Goal: Task Accomplishment & Management: Use online tool/utility

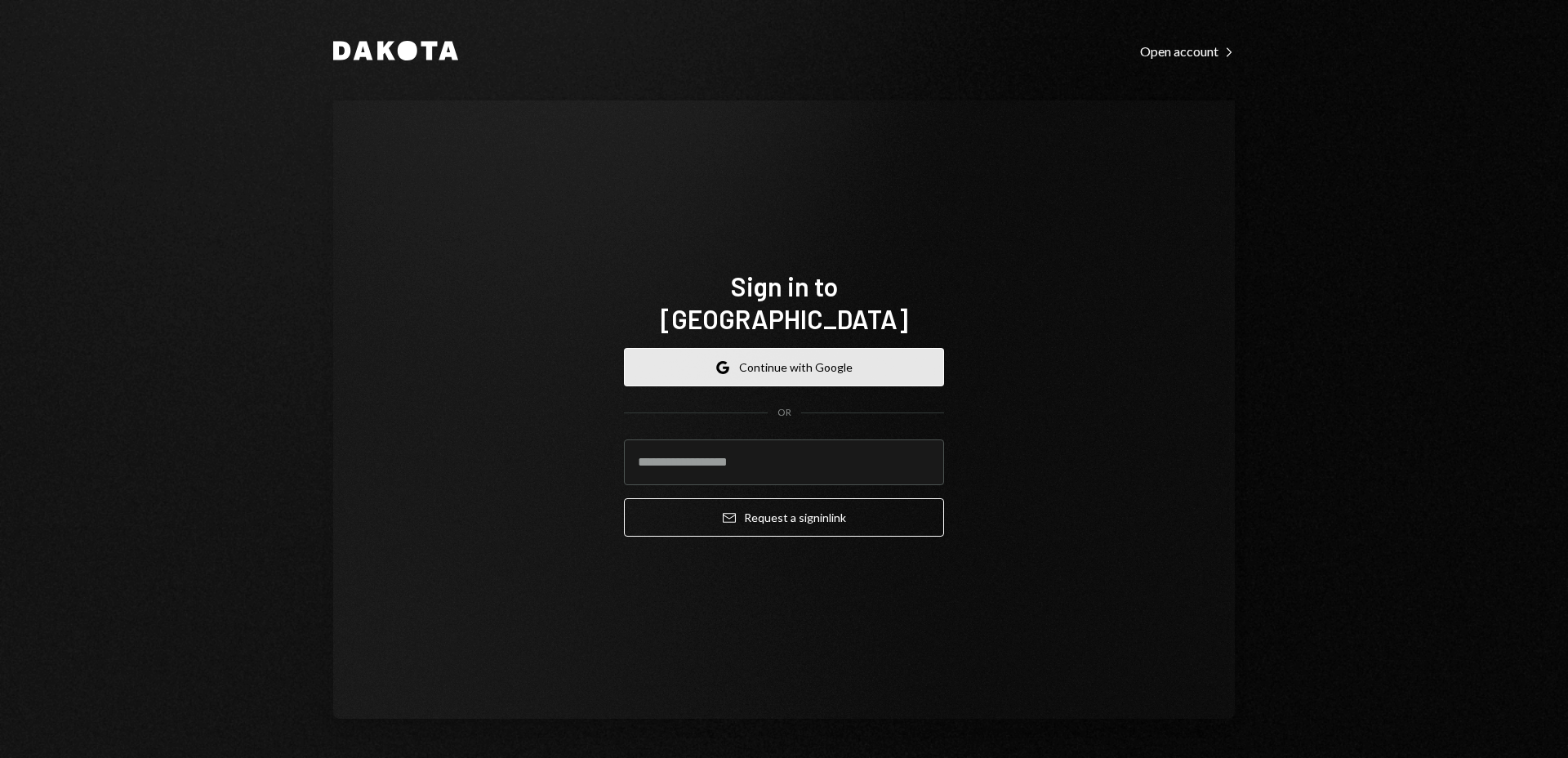
click at [759, 369] on button "Google Continue with Google" at bounding box center [783, 367] width 320 height 38
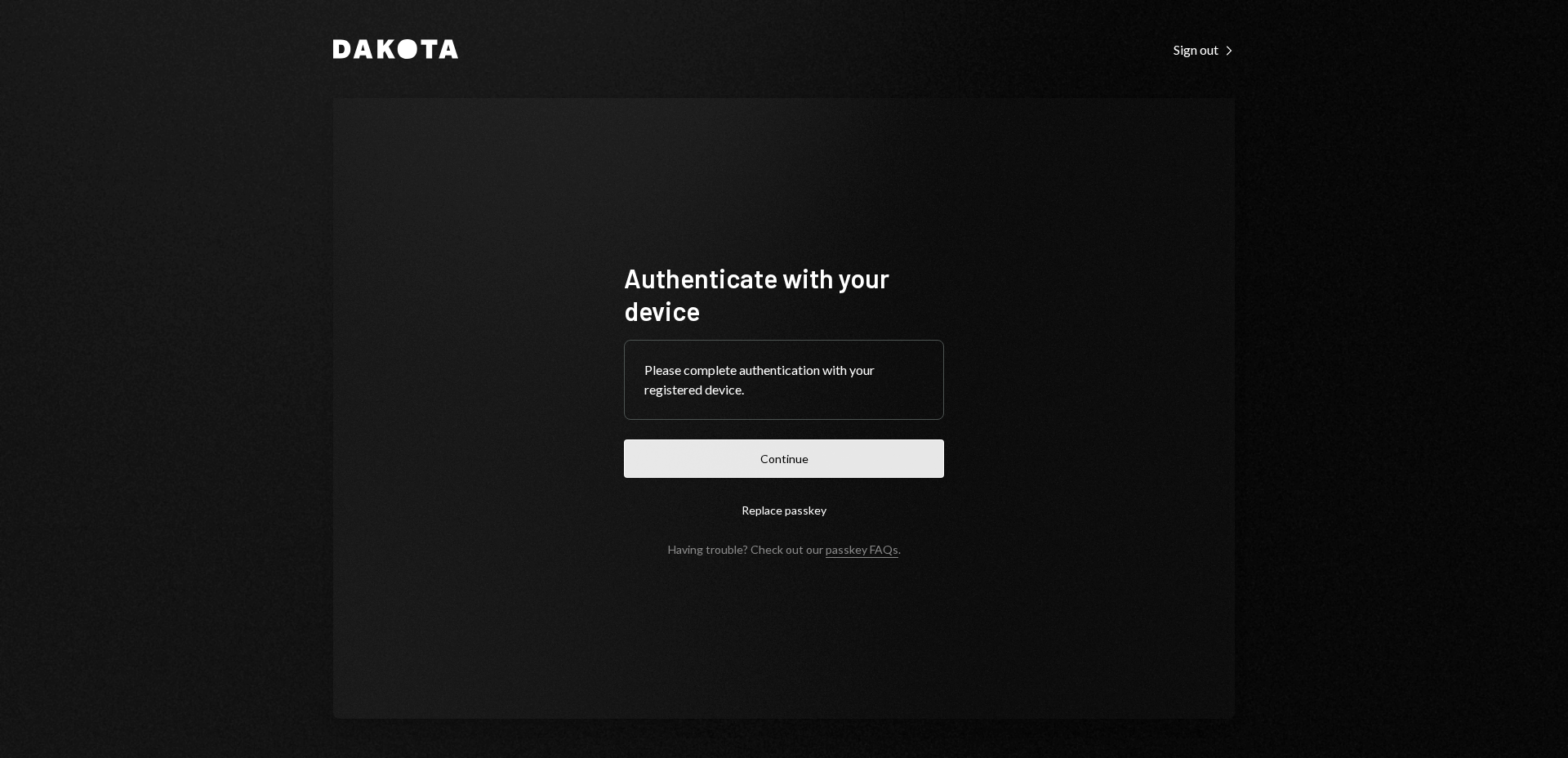
click at [821, 464] on button "Continue" at bounding box center [783, 458] width 320 height 38
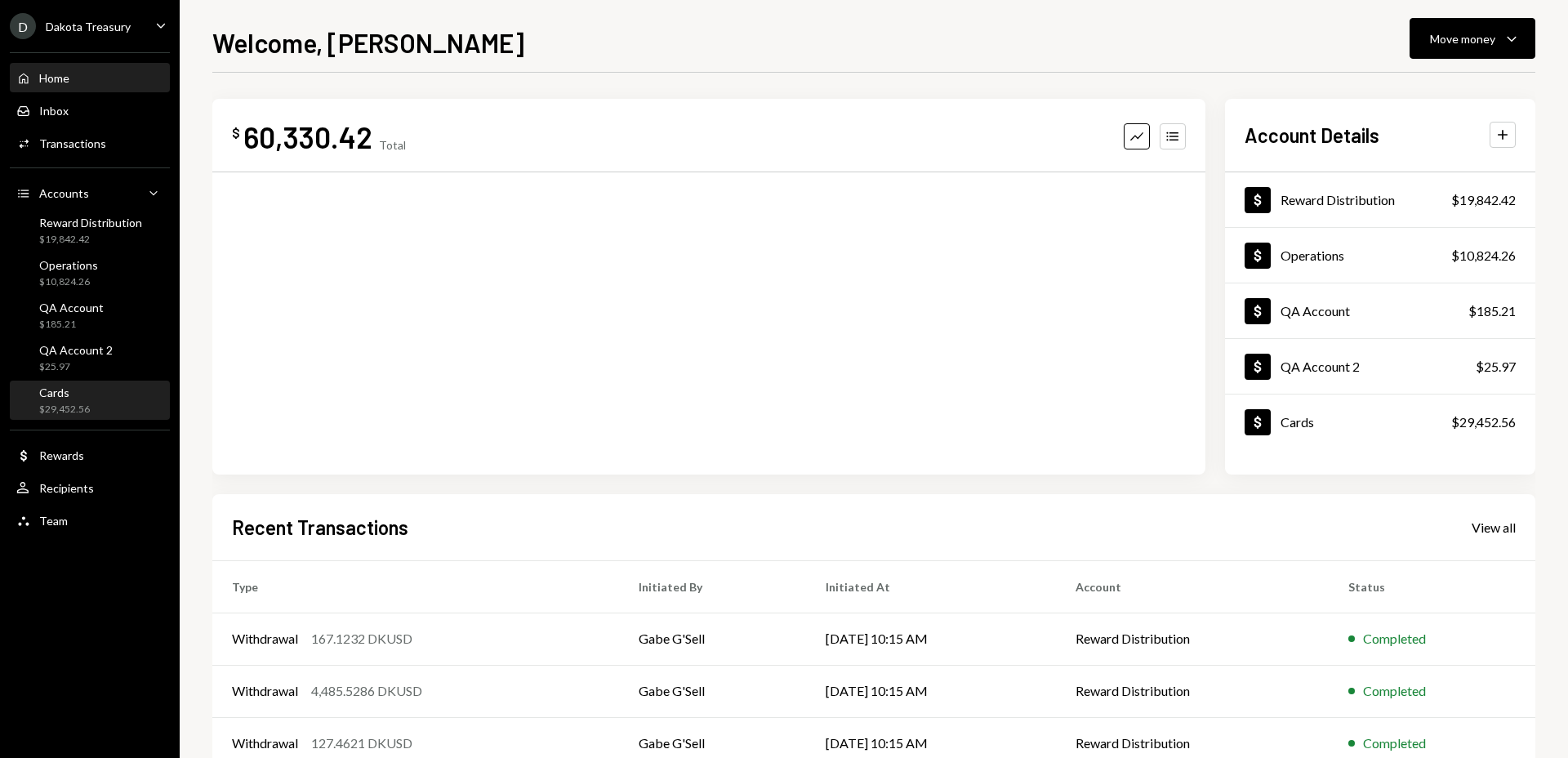
click at [87, 391] on div "Cards" at bounding box center [65, 393] width 51 height 14
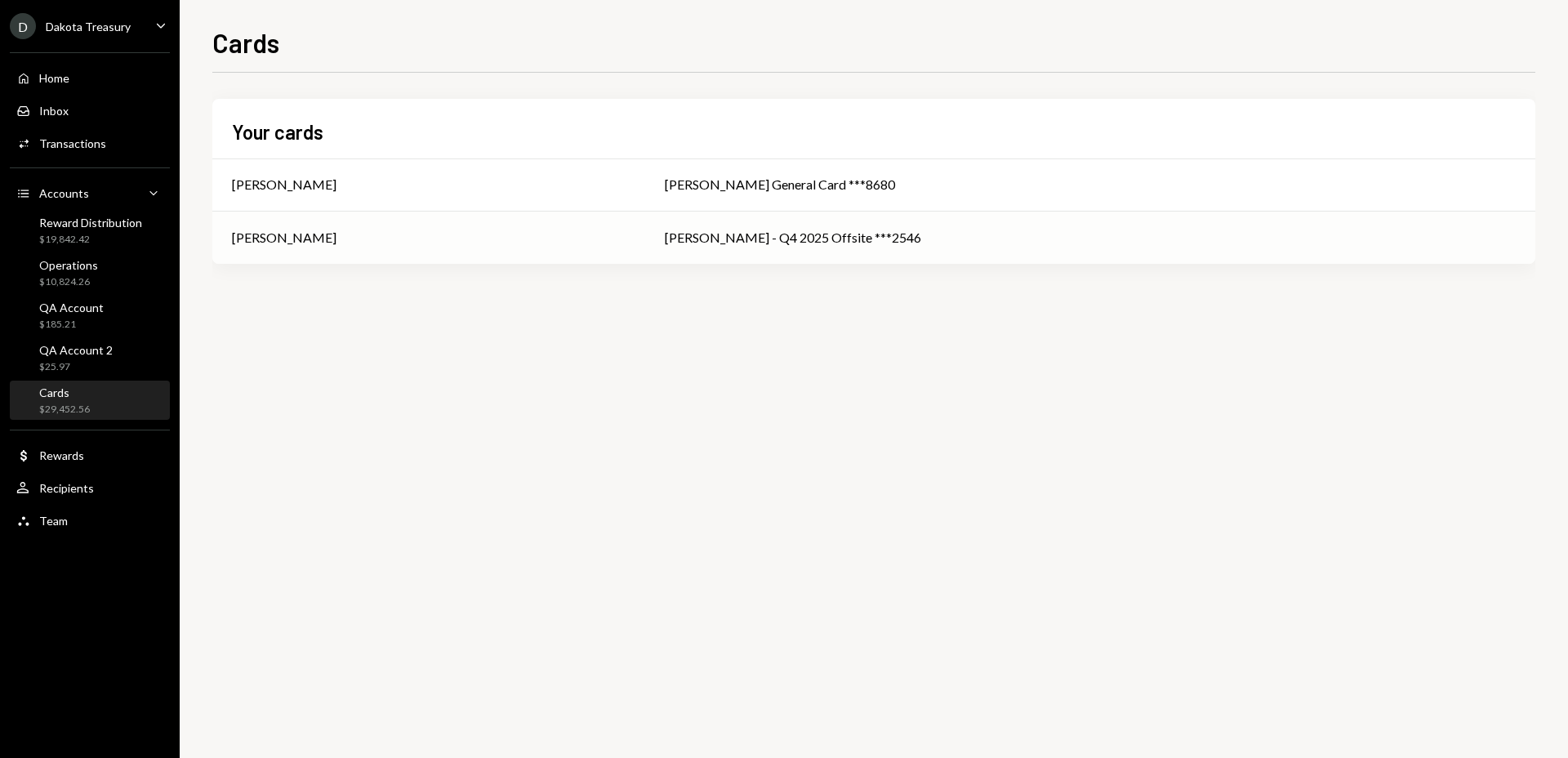
click at [625, 235] on div "Christopher Dodson" at bounding box center [428, 237] width 393 height 20
click at [844, 384] on div "Your cards Christopher Dodson Chris General Card ***8680 Christopher Dodson Chr…" at bounding box center [873, 416] width 1323 height 686
click at [53, 391] on div "Cards" at bounding box center [65, 393] width 51 height 14
click at [999, 246] on div "Chris D - Q4 2025 Offsite ***2546" at bounding box center [1091, 237] width 851 height 20
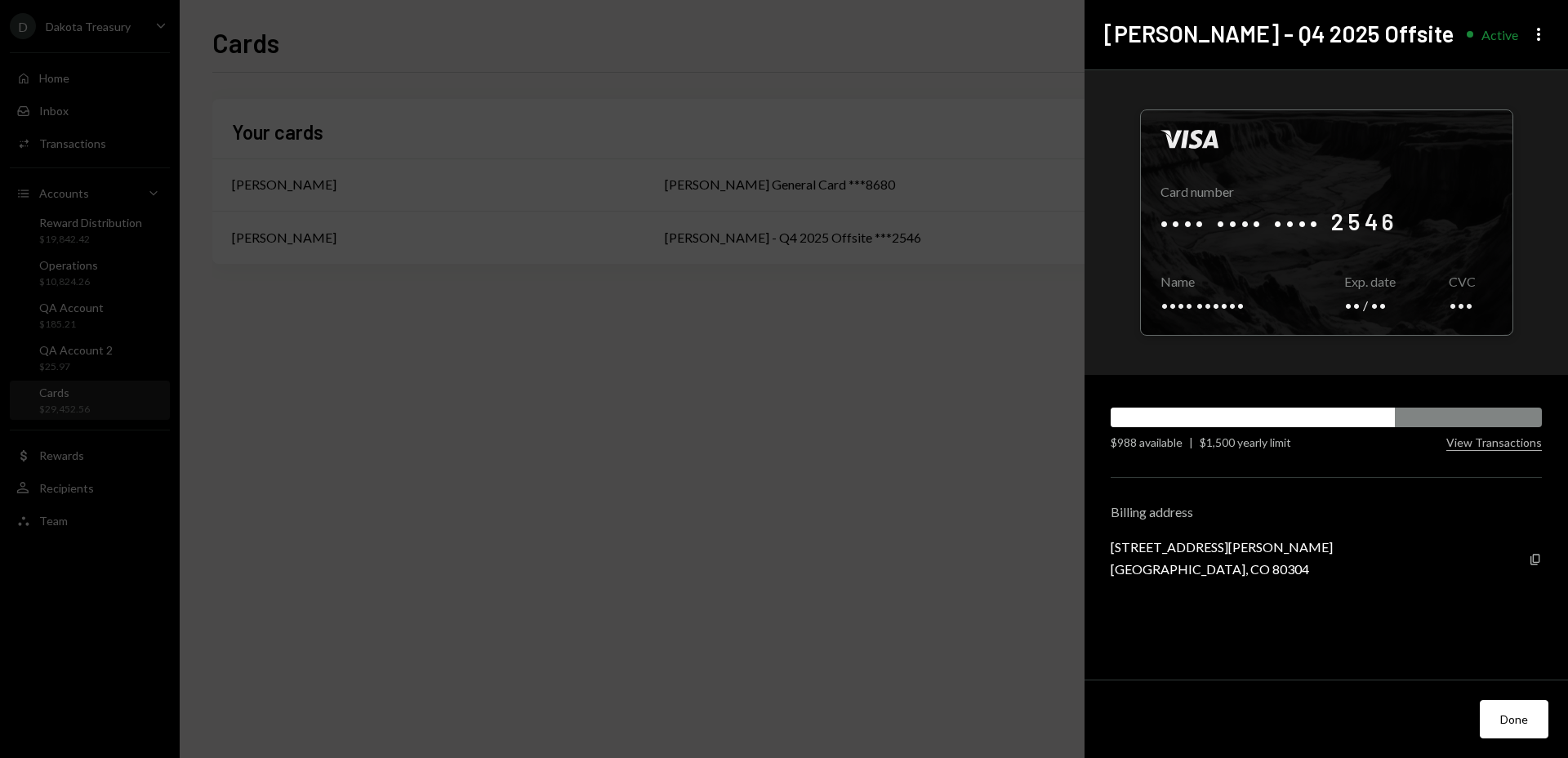
drag, startPoint x: 1114, startPoint y: 444, endPoint x: 1176, endPoint y: 443, distance: 62.0
click at [1174, 443] on div "$988 available" at bounding box center [1146, 442] width 72 height 17
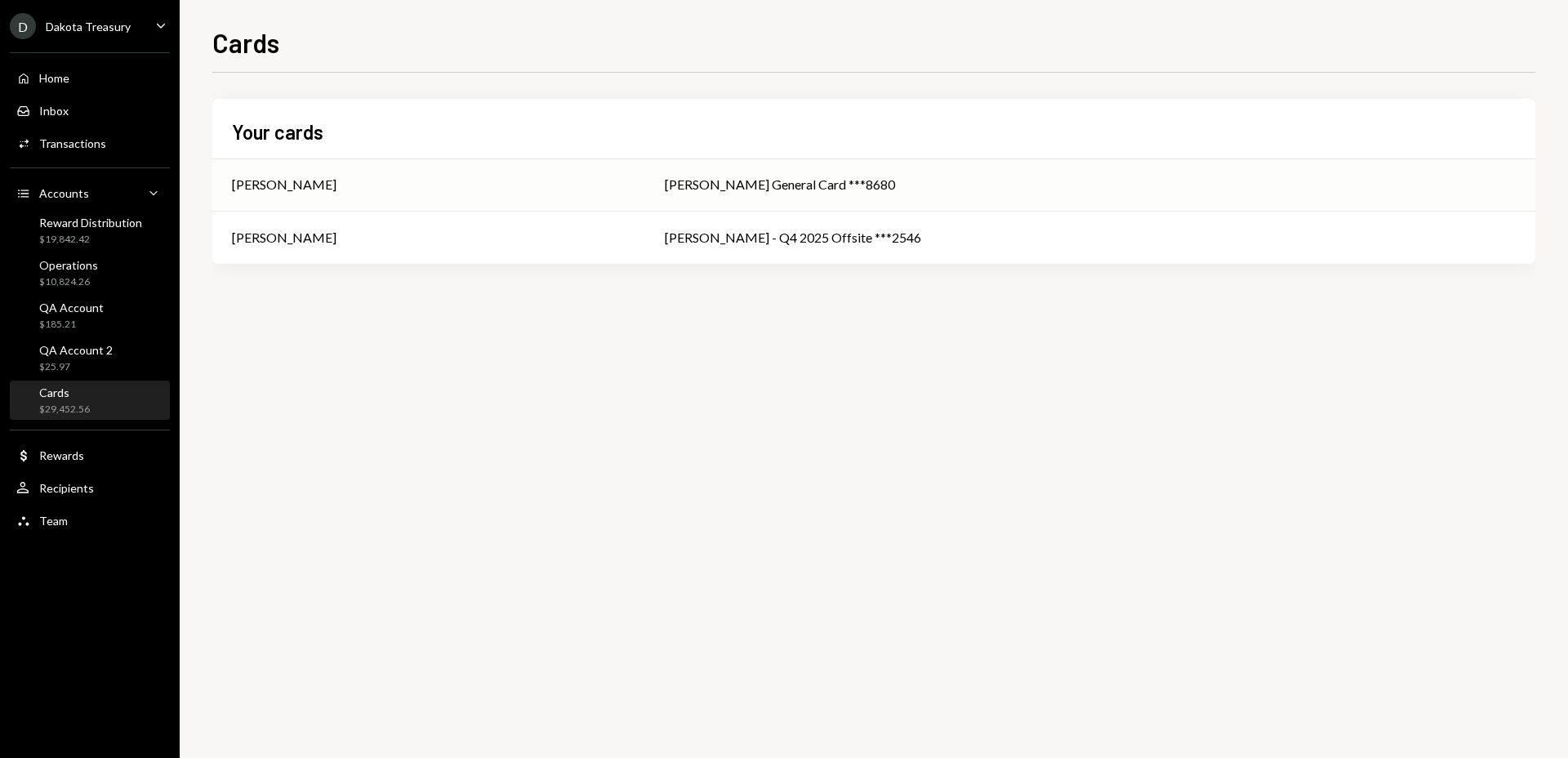
click at [625, 191] on div "Christopher Dodson" at bounding box center [428, 184] width 393 height 20
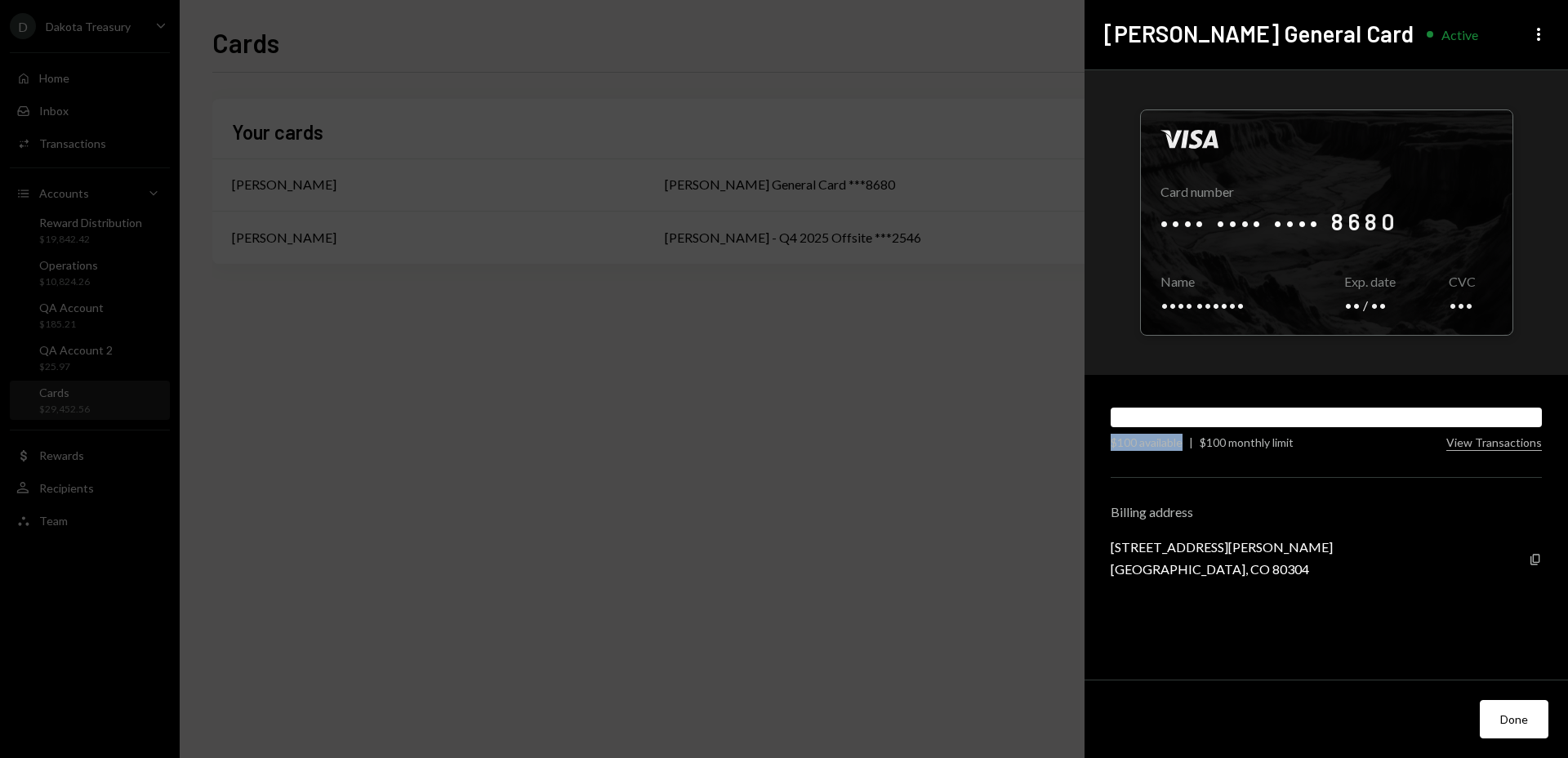
drag, startPoint x: 1113, startPoint y: 444, endPoint x: 1181, endPoint y: 442, distance: 68.0
click at [1181, 442] on div "$100 available" at bounding box center [1146, 442] width 72 height 17
click at [1187, 443] on div "$100 available | $100 monthly limit" at bounding box center [1278, 442] width 336 height 17
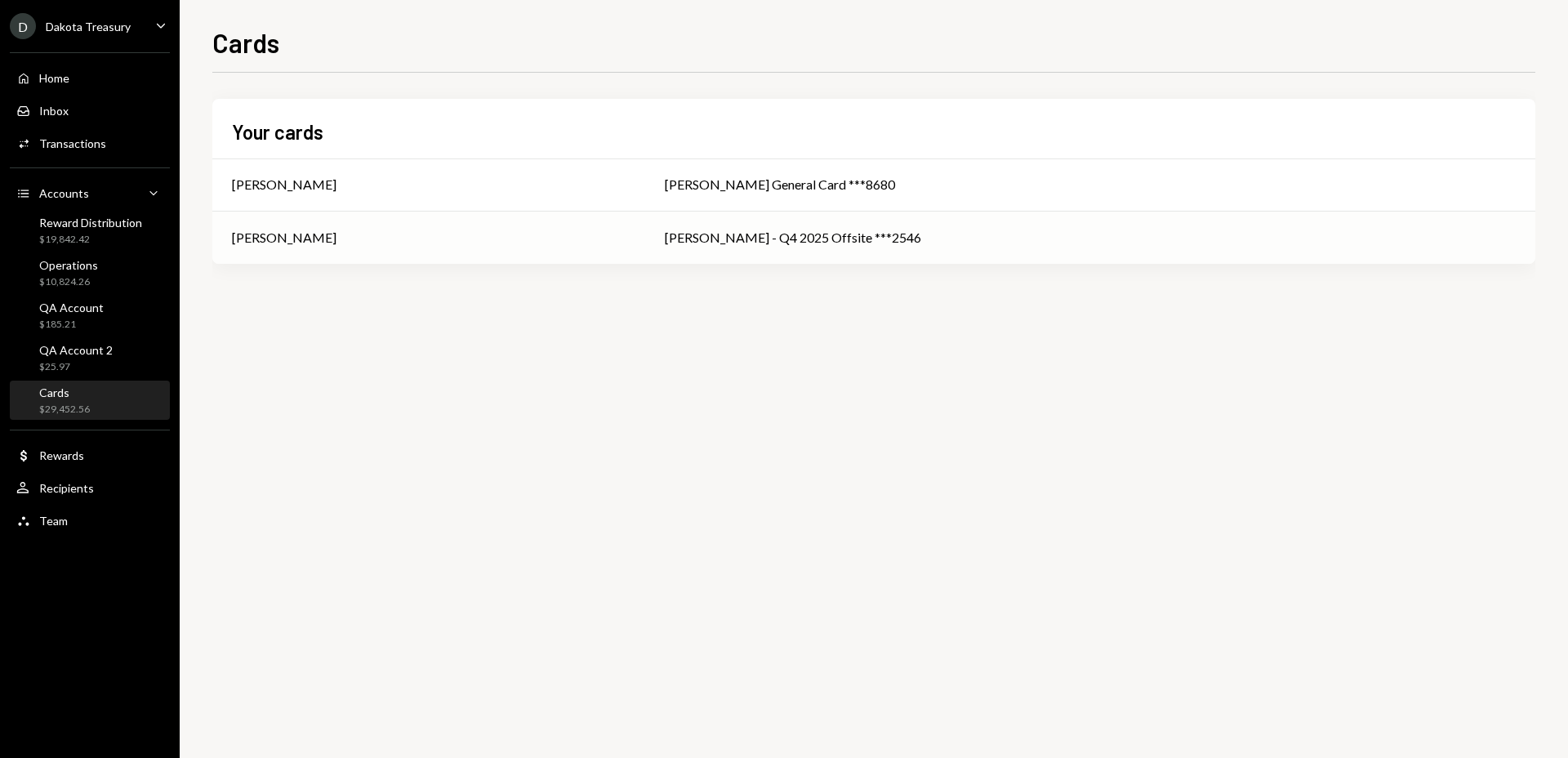
click at [625, 236] on div "Christopher Dodson" at bounding box center [428, 237] width 393 height 20
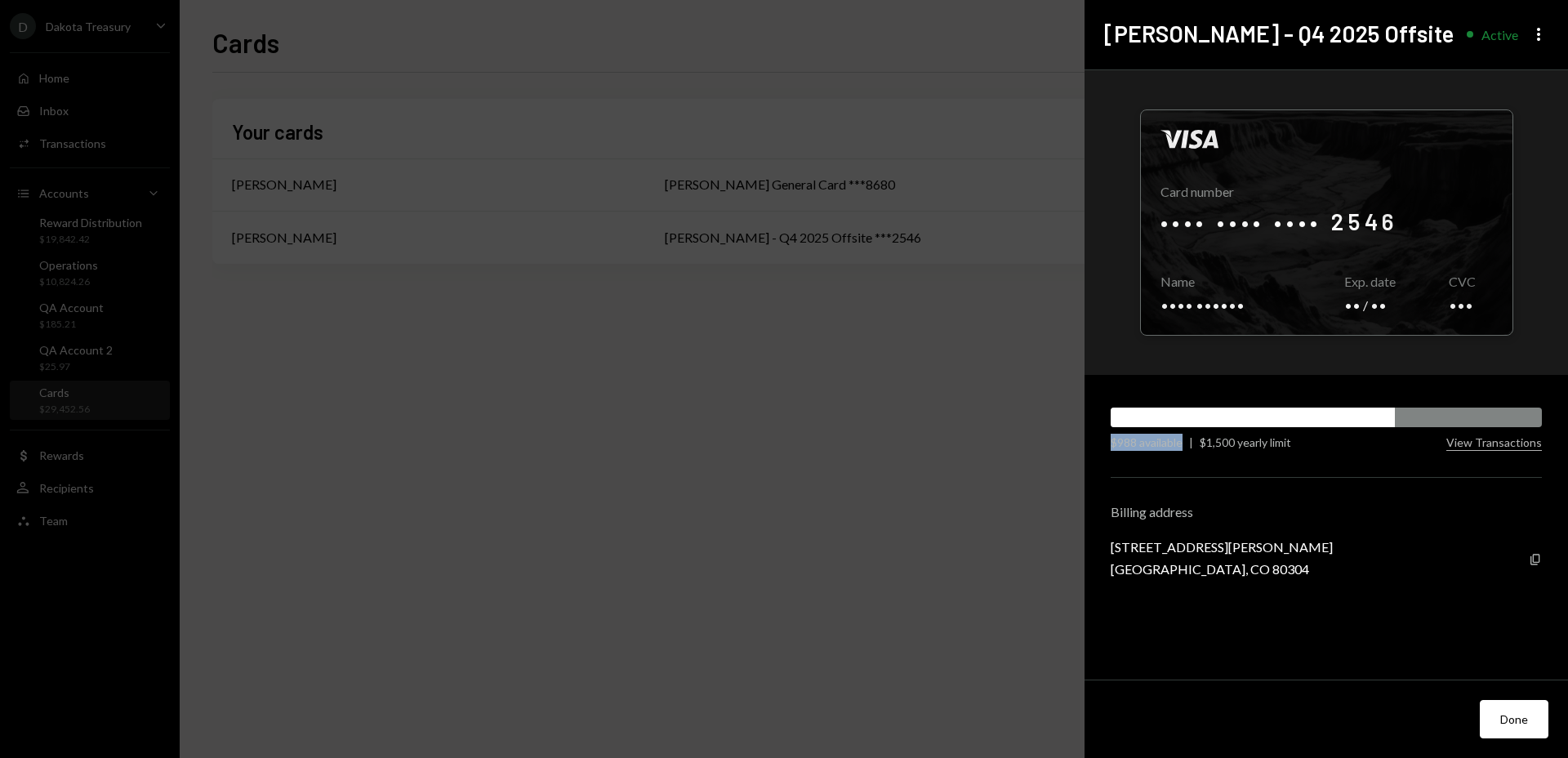
drag, startPoint x: 1110, startPoint y: 445, endPoint x: 1182, endPoint y: 446, distance: 72.0
click at [1182, 446] on div "$988 available" at bounding box center [1146, 442] width 72 height 17
drag, startPoint x: 791, startPoint y: 394, endPoint x: 797, endPoint y: 389, distance: 7.8
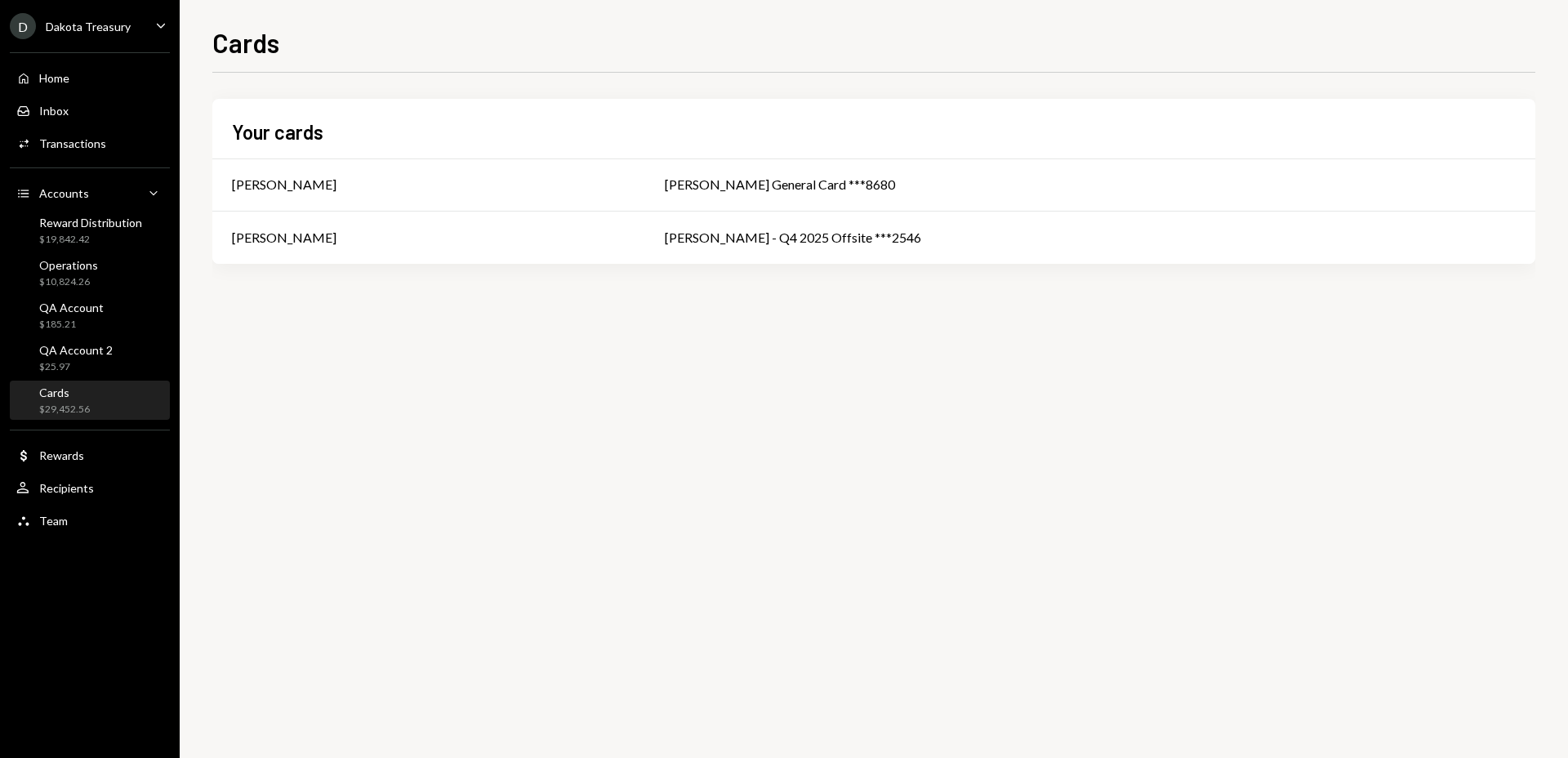
click at [70, 396] on div "Cards" at bounding box center [65, 393] width 51 height 14
click at [625, 236] on div "Christopher Dodson" at bounding box center [428, 237] width 393 height 20
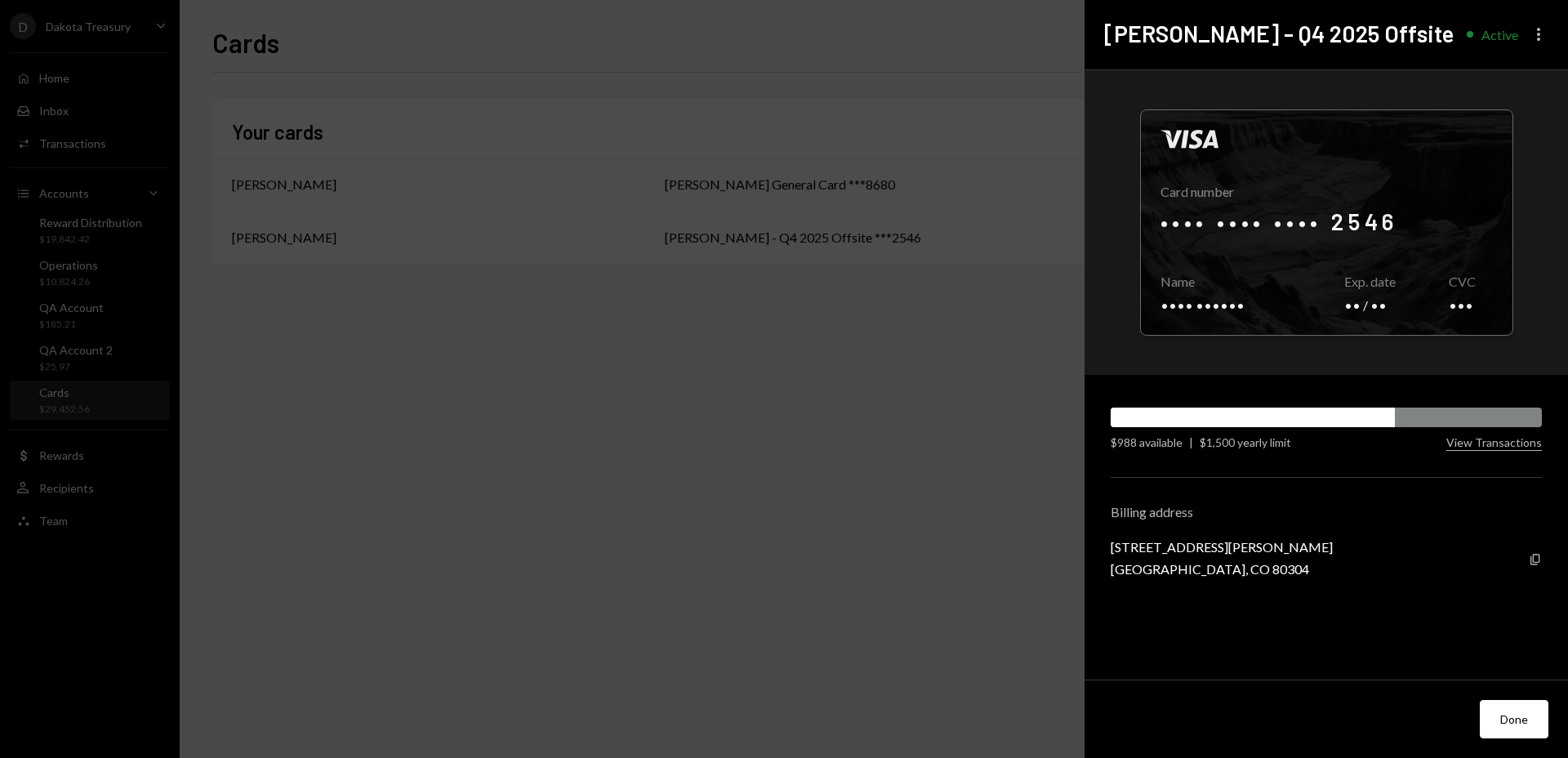
click at [1545, 37] on icon "More" at bounding box center [1538, 34] width 20 height 20
click at [1527, 267] on div "Visa Card number •••• •••• •••• 2546 Copy Name •••• •••••• Copy Exp. date •• / …" at bounding box center [1326, 223] width 483 height 305
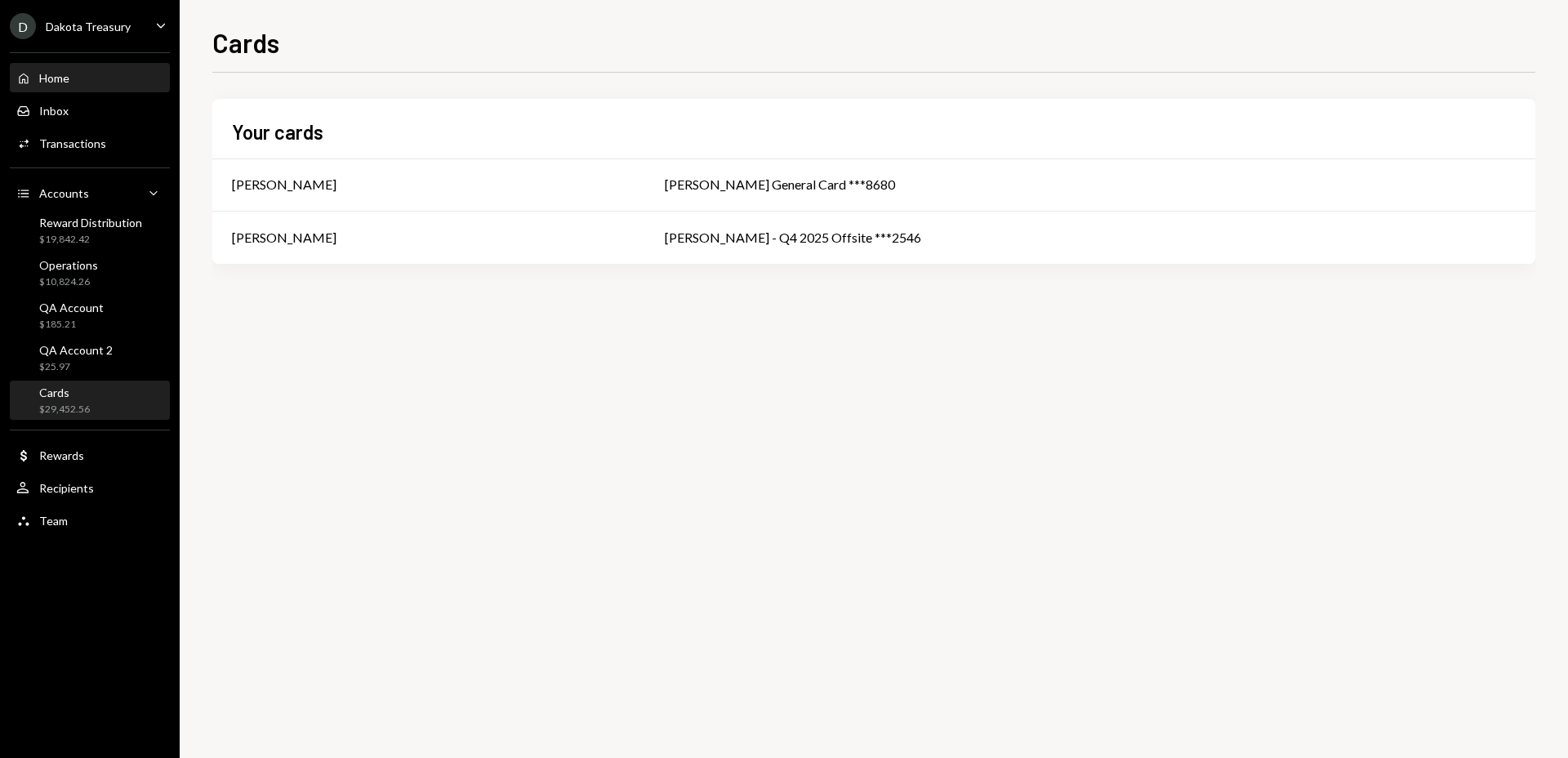
click at [112, 77] on div "Home Home" at bounding box center [89, 78] width 147 height 14
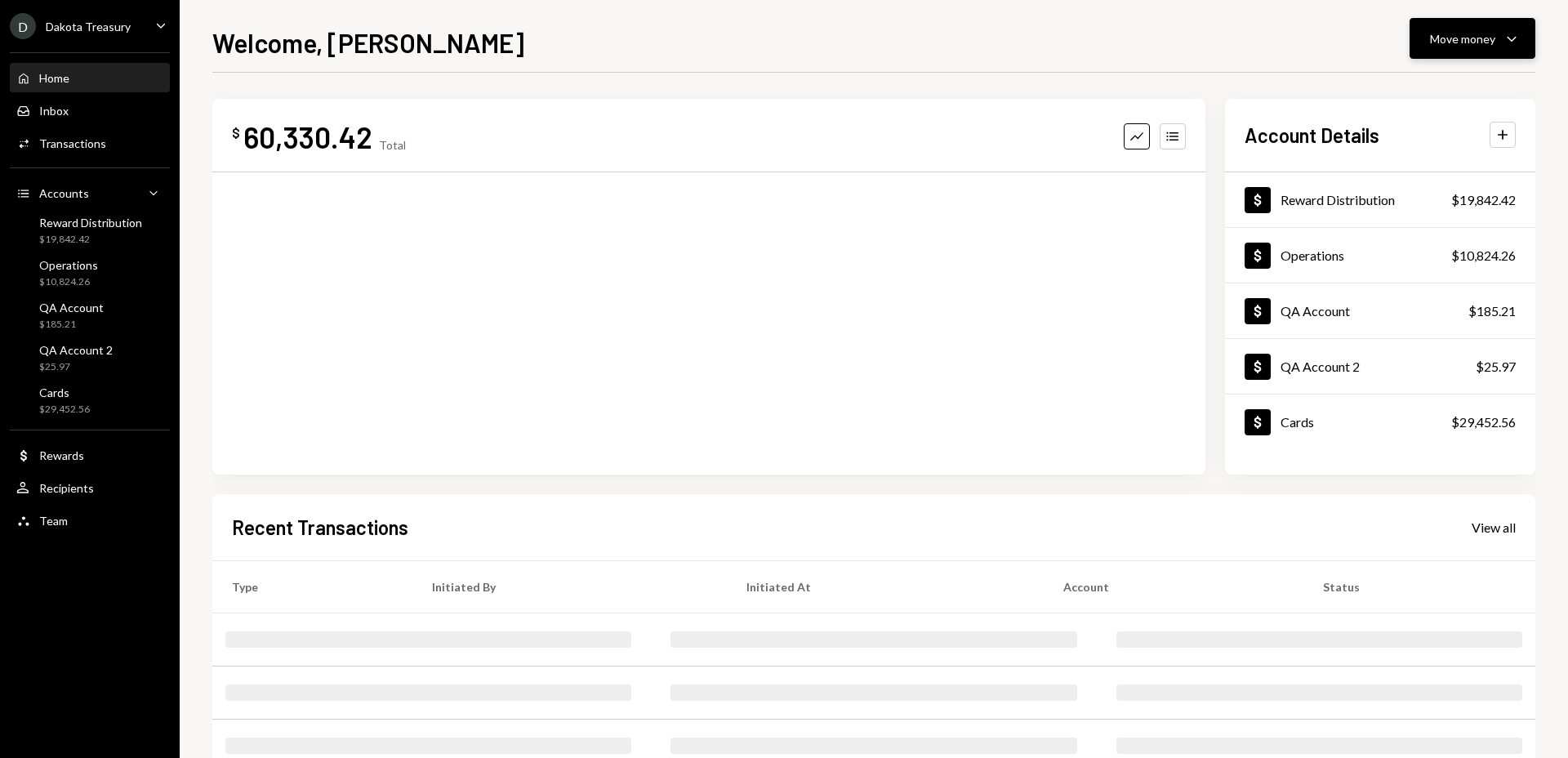
click at [1466, 40] on div "Move money" at bounding box center [1462, 39] width 65 height 17
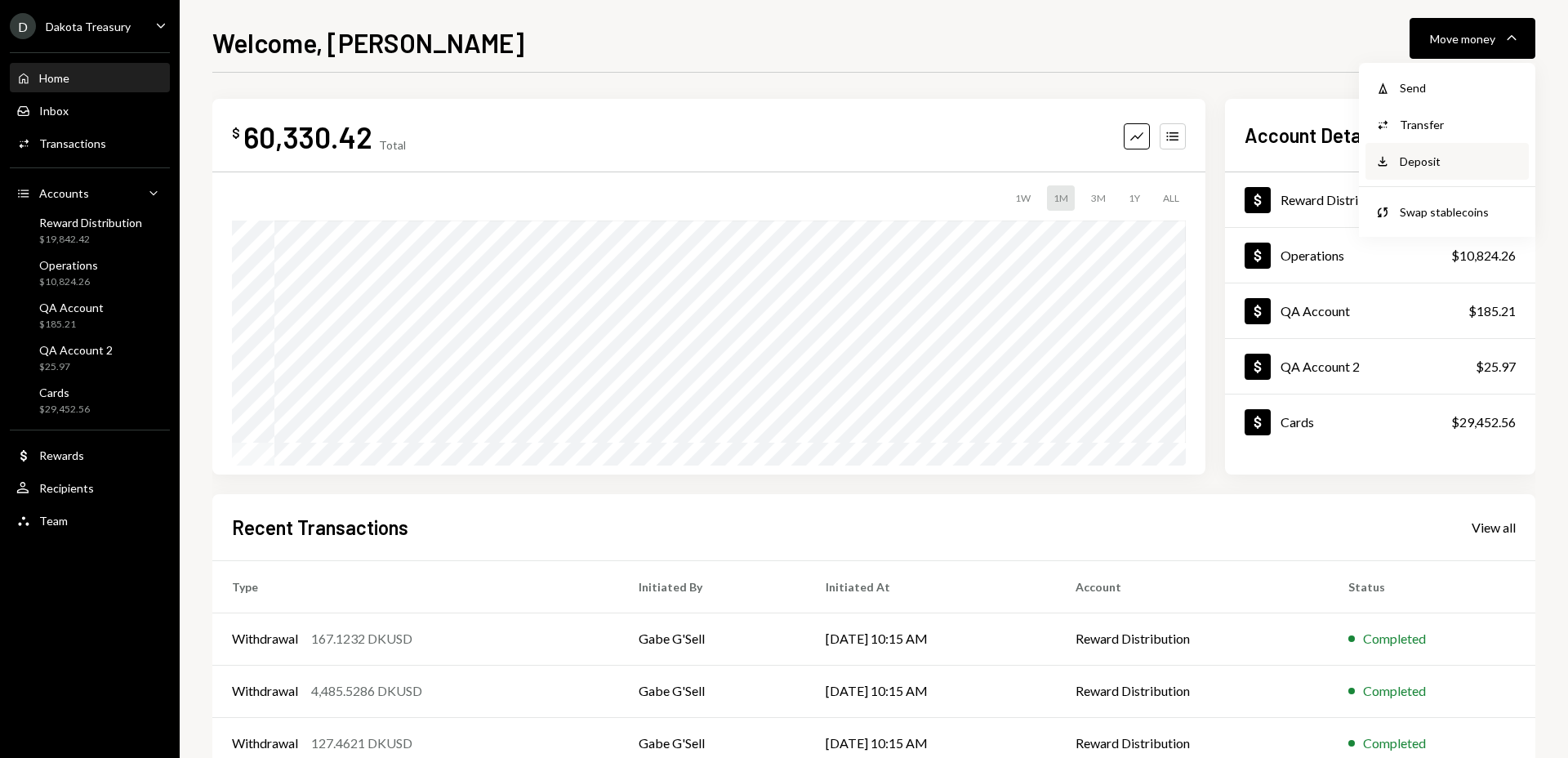
click at [1407, 155] on div "Deposit" at bounding box center [1459, 161] width 119 height 17
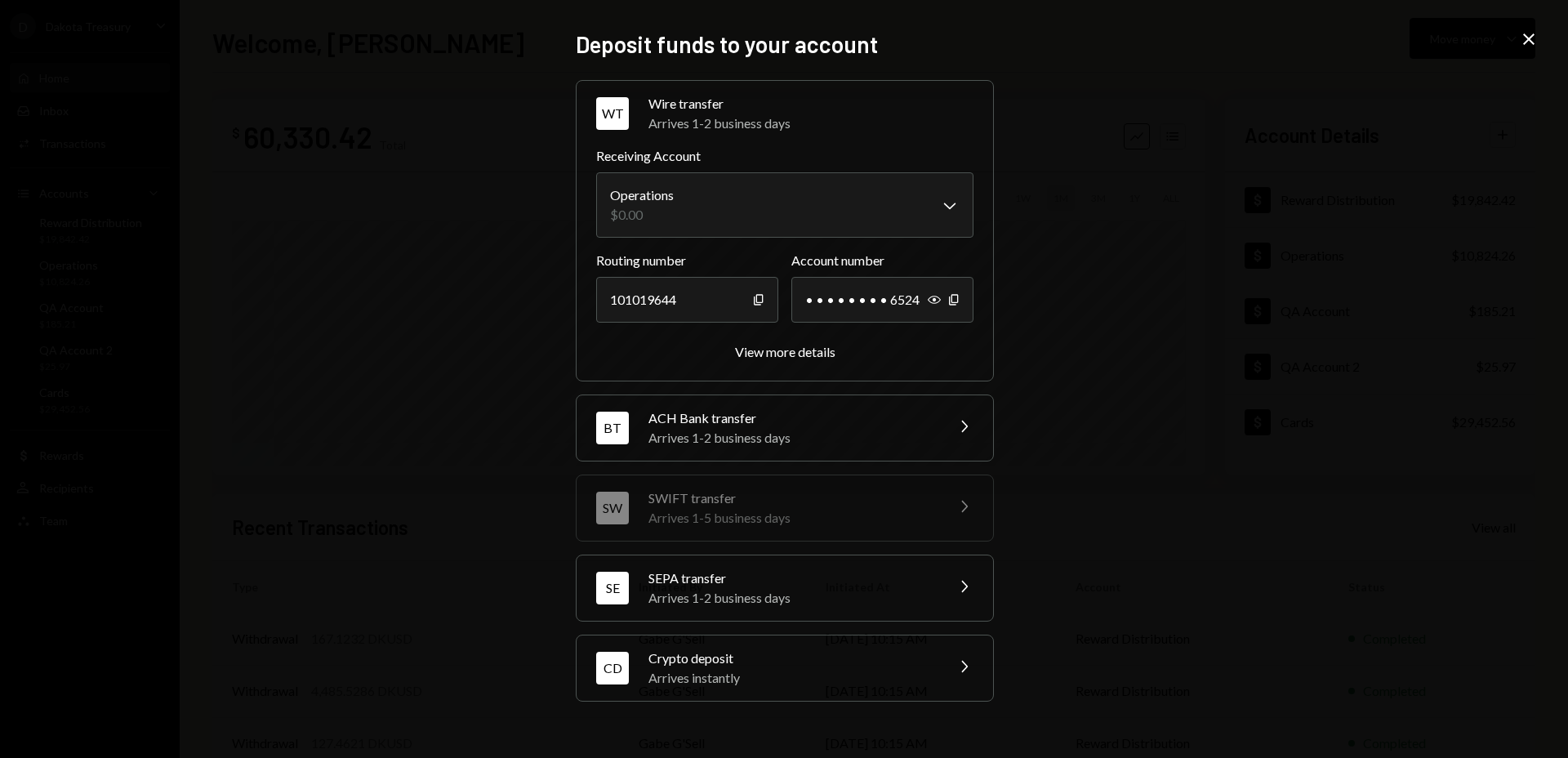
click at [1198, 121] on div "**********" at bounding box center [784, 379] width 1568 height 758
click at [1405, 207] on div "**********" at bounding box center [784, 379] width 1568 height 758
click at [1532, 32] on icon "Close" at bounding box center [1528, 39] width 20 height 20
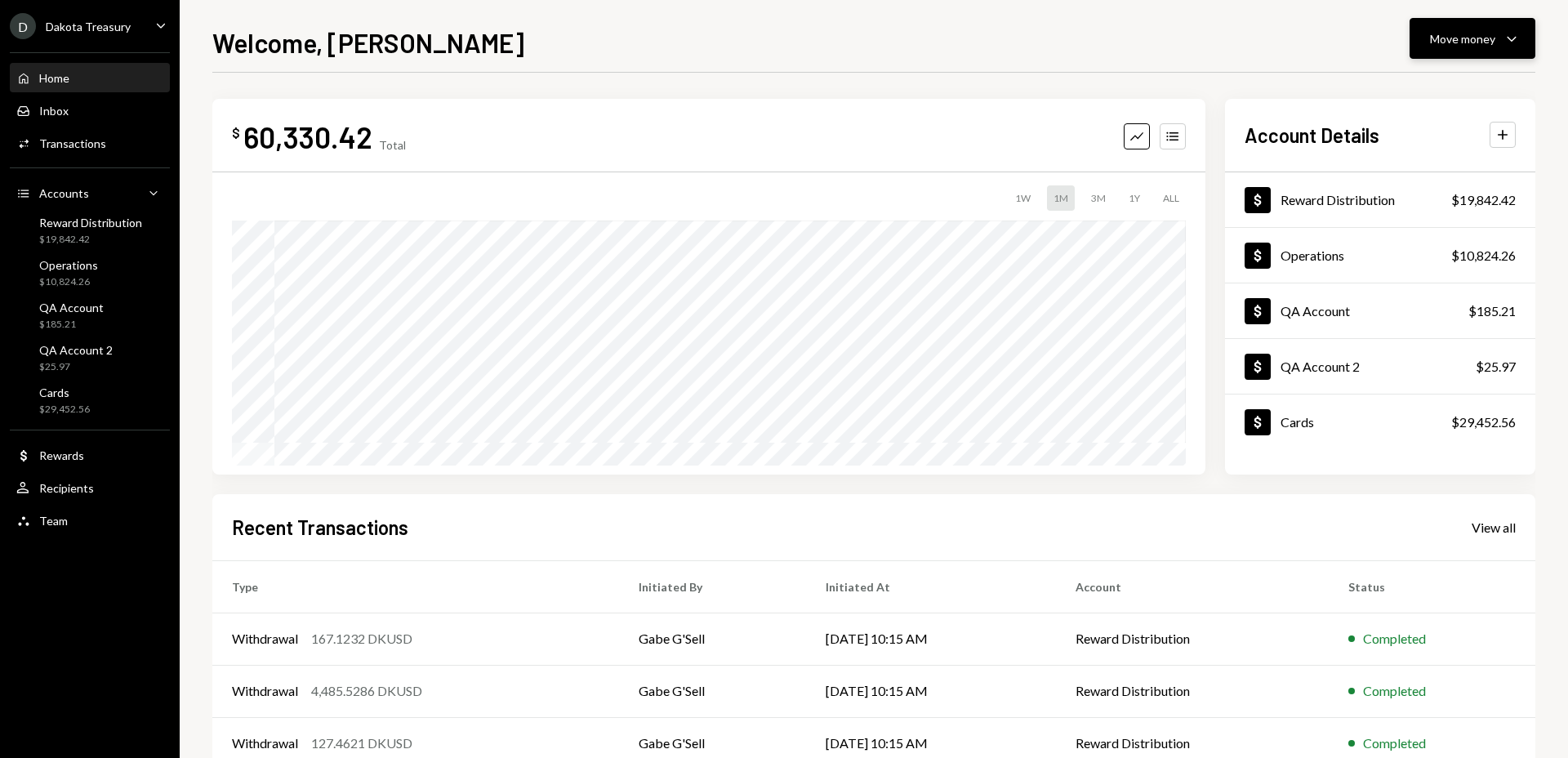
click at [1492, 55] on button "Move money Caret Down" at bounding box center [1472, 38] width 126 height 41
click at [1439, 206] on div "Swap stablecoins" at bounding box center [1459, 212] width 119 height 17
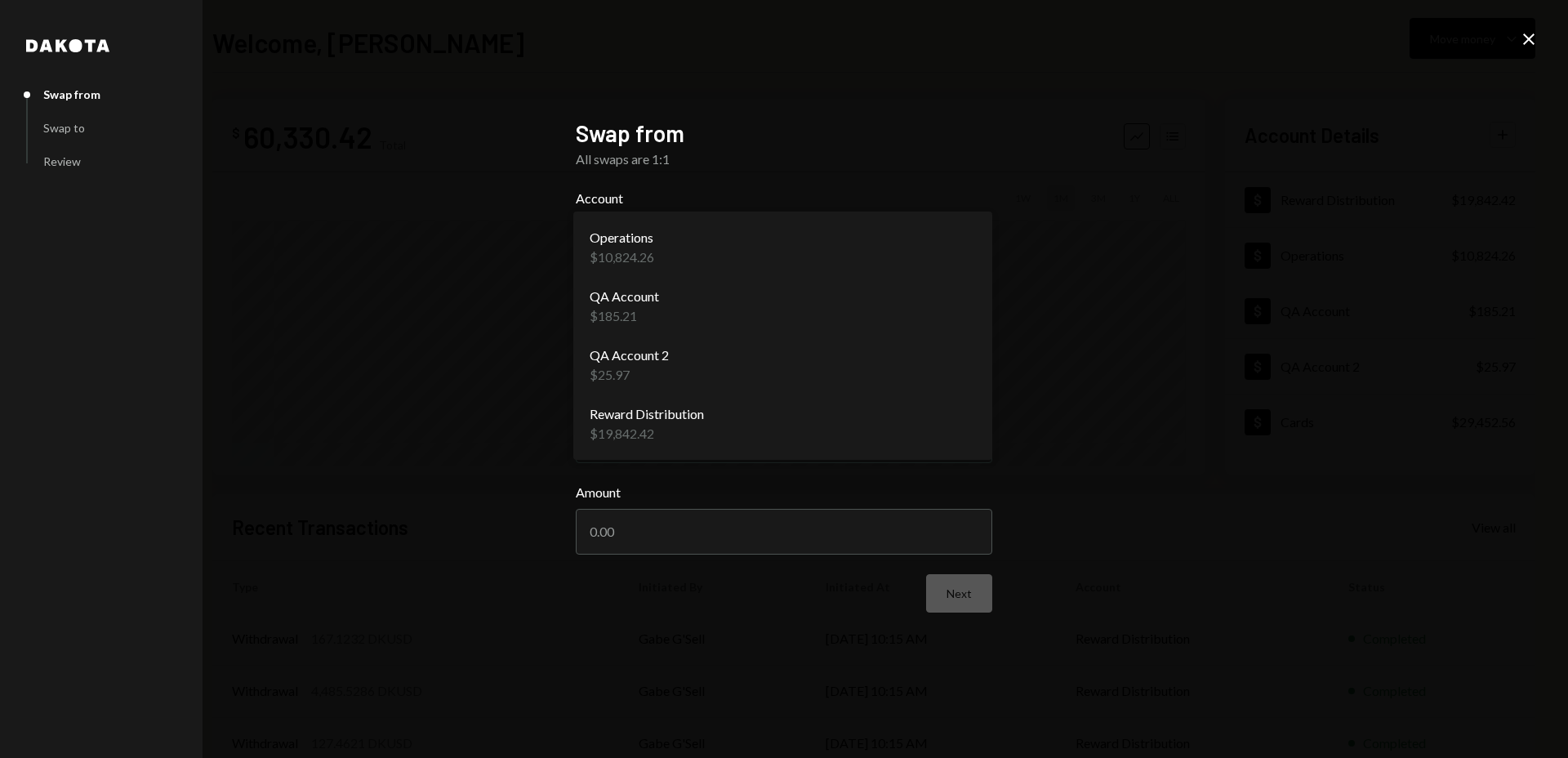
click at [810, 251] on body "D Dakota Treasury Caret Down Home Home Inbox Inbox Activities Transactions Acco…" at bounding box center [784, 379] width 1568 height 758
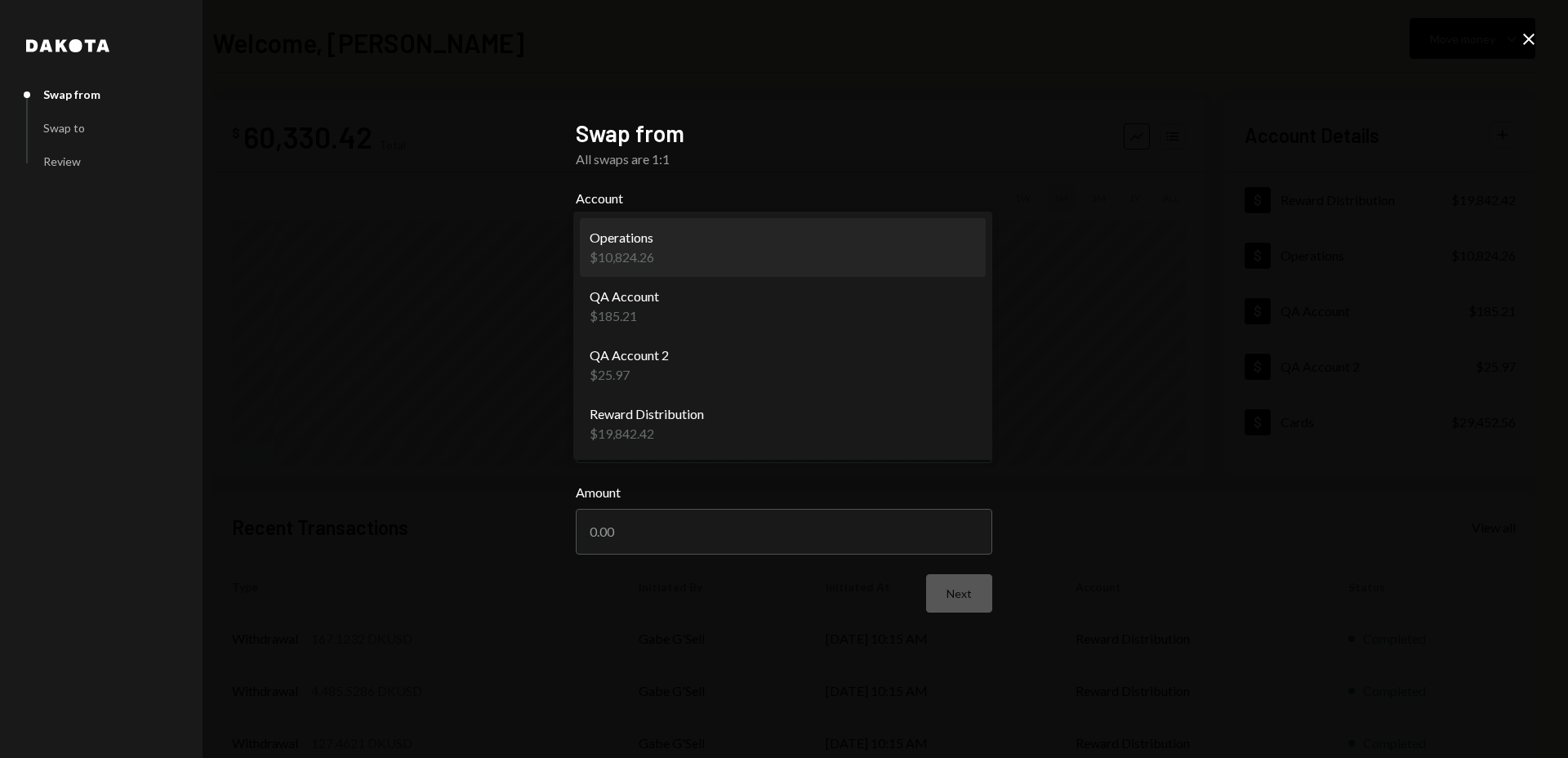
select select "**********"
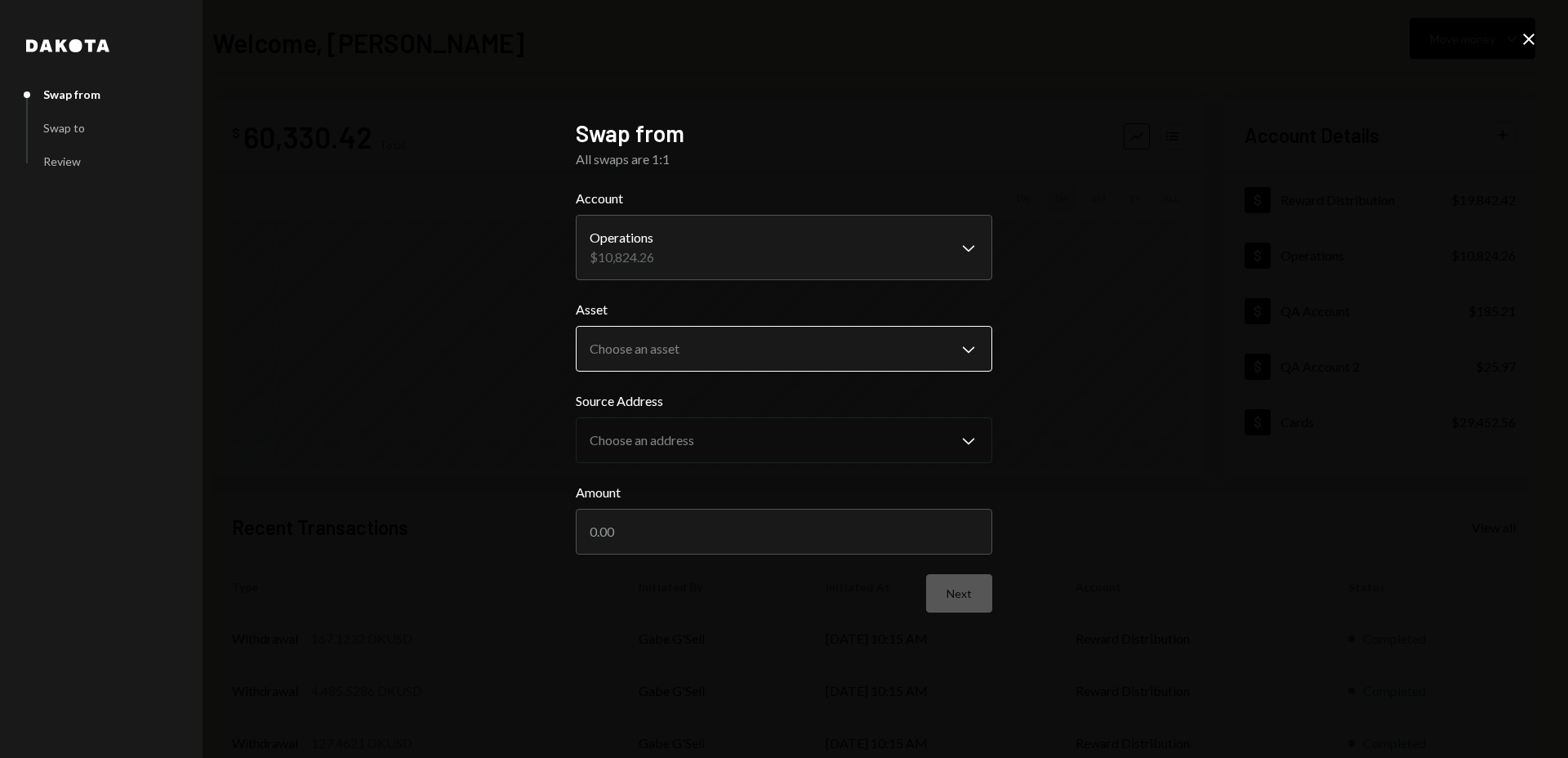
click at [797, 353] on body "D Dakota Treasury Caret Down Home Home Inbox Inbox Activities Transactions Acco…" at bounding box center [784, 379] width 1568 height 758
click at [917, 314] on label "Asset" at bounding box center [784, 309] width 416 height 20
click at [789, 554] on input "Amount" at bounding box center [784, 532] width 416 height 46
type input "10000"
click at [1527, 31] on icon "Close" at bounding box center [1528, 39] width 20 height 20
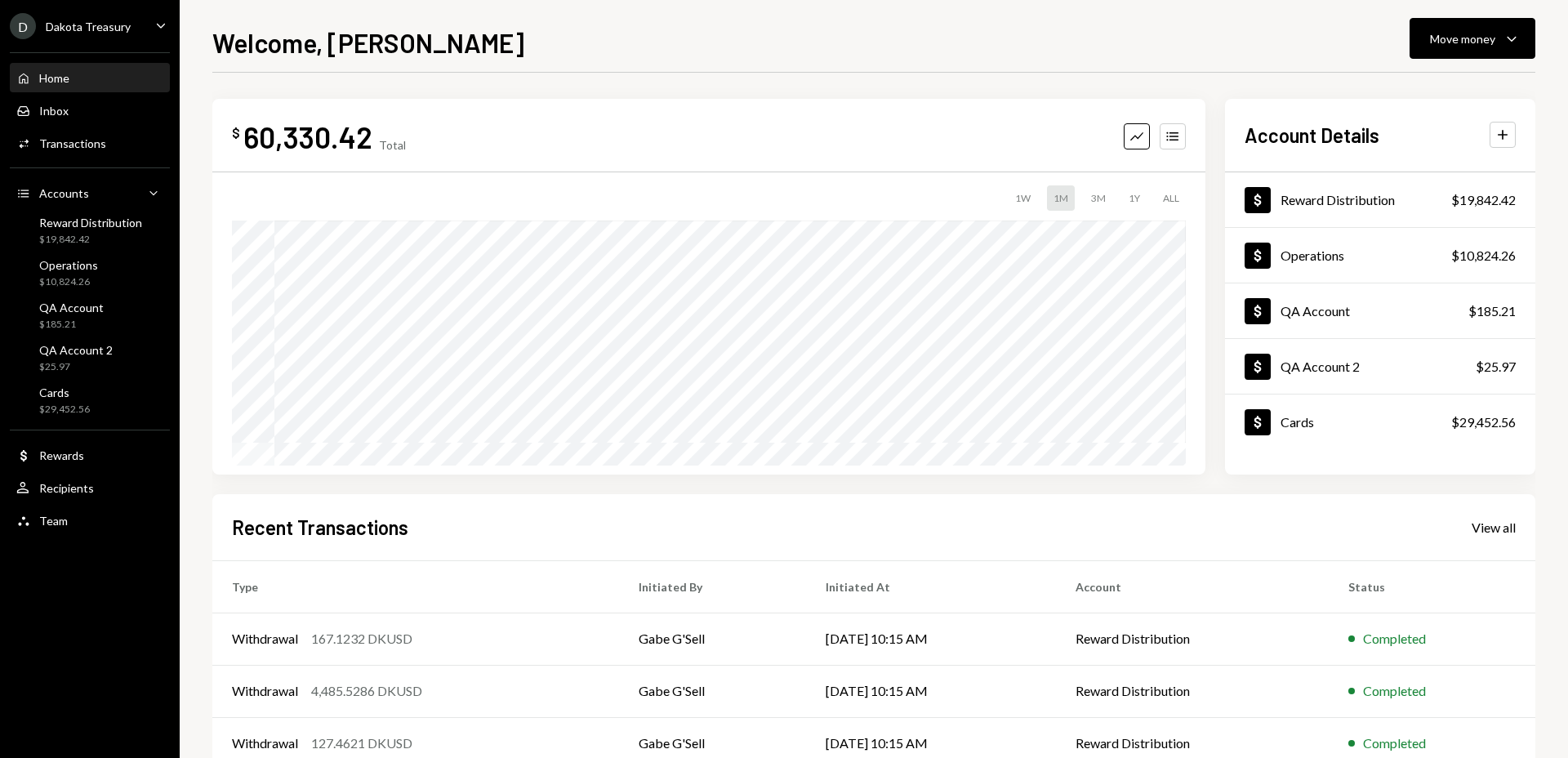
click at [1036, 67] on div "Welcome, Christopher Move money Caret Down $ 60,330.42 Total Graph Accounts 1W …" at bounding box center [873, 390] width 1323 height 735
